Goal: Task Accomplishment & Management: Manage account settings

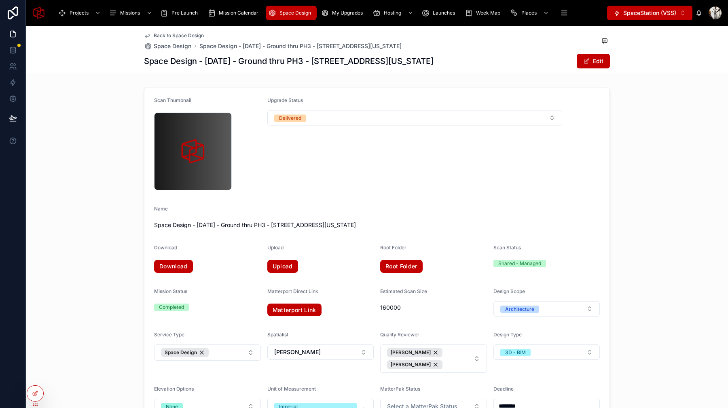
scroll to position [492, 0]
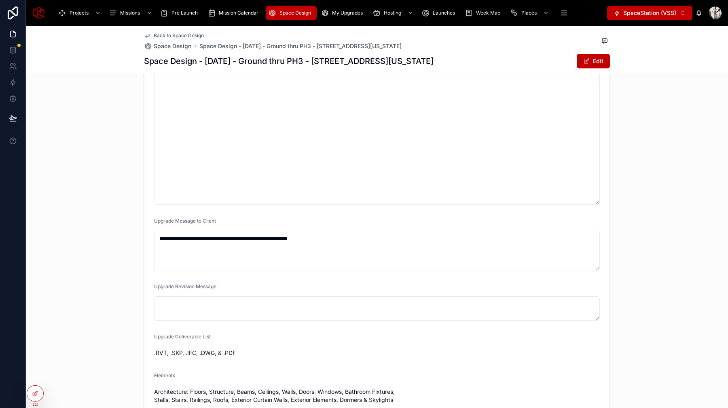
click at [602, 205] on form "**********" at bounding box center [376, 34] width 465 height 879
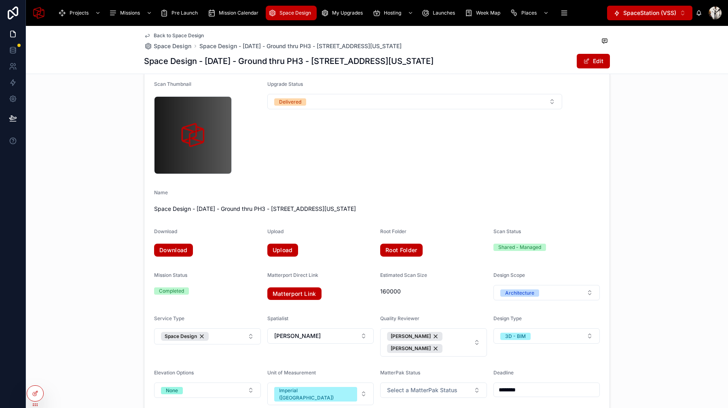
scroll to position [0, 0]
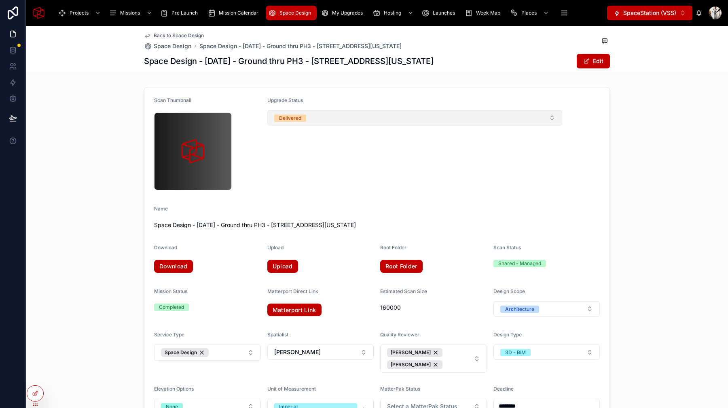
click at [399, 111] on button "Delivered" at bounding box center [414, 117] width 295 height 15
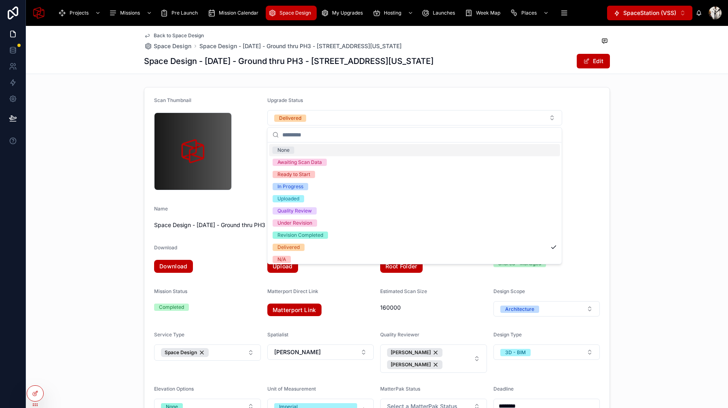
click at [371, 151] on div "None" at bounding box center [414, 150] width 291 height 12
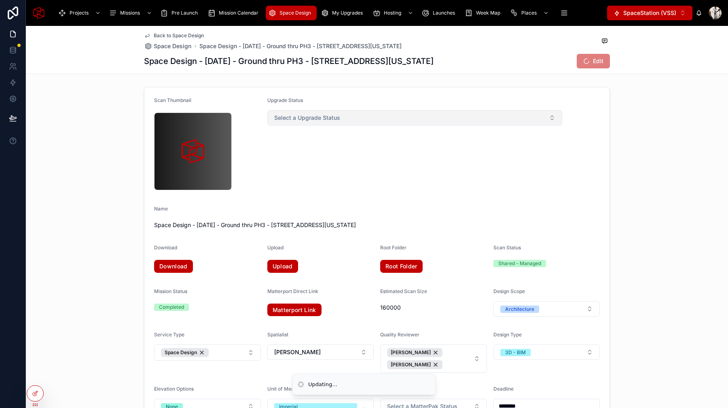
click at [381, 120] on button "Select a Upgrade Status" at bounding box center [414, 117] width 295 height 15
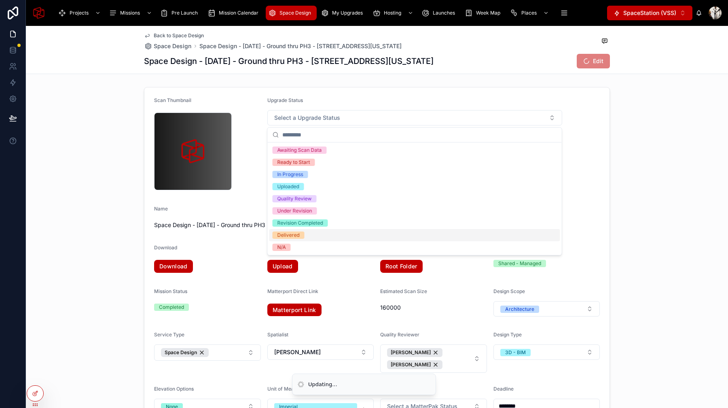
click at [336, 232] on div "Delivered" at bounding box center [414, 235] width 291 height 12
